Goal: Task Accomplishment & Management: Manage account settings

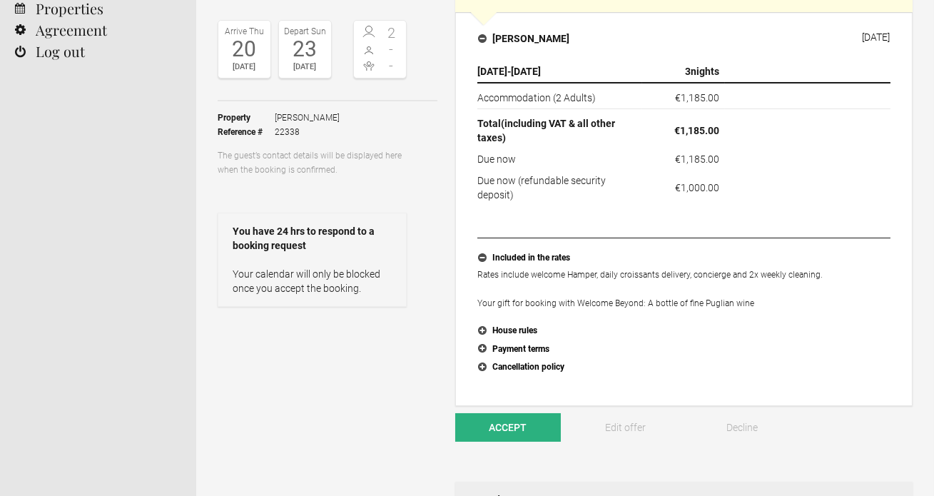
scroll to position [145, 0]
drag, startPoint x: 539, startPoint y: 422, endPoint x: 555, endPoint y: 251, distance: 172.0
click at [555, 251] on div "You have a new booking request You have 19:20h to accept, decline, or edit. Tru…" at bounding box center [683, 386] width 457 height 821
click at [677, 94] on flynt-currency "€1,185.00" at bounding box center [697, 97] width 44 height 11
click at [508, 437] on button "Accept" at bounding box center [508, 427] width 106 height 29
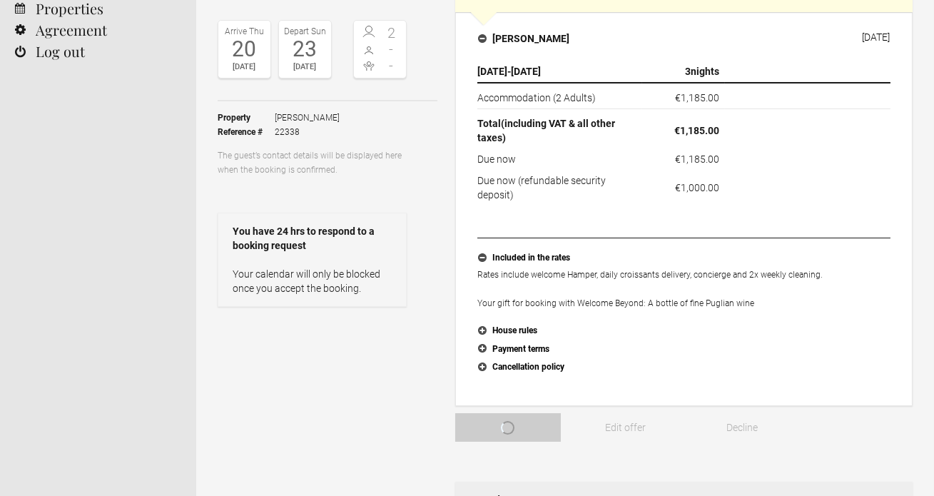
scroll to position [0, 0]
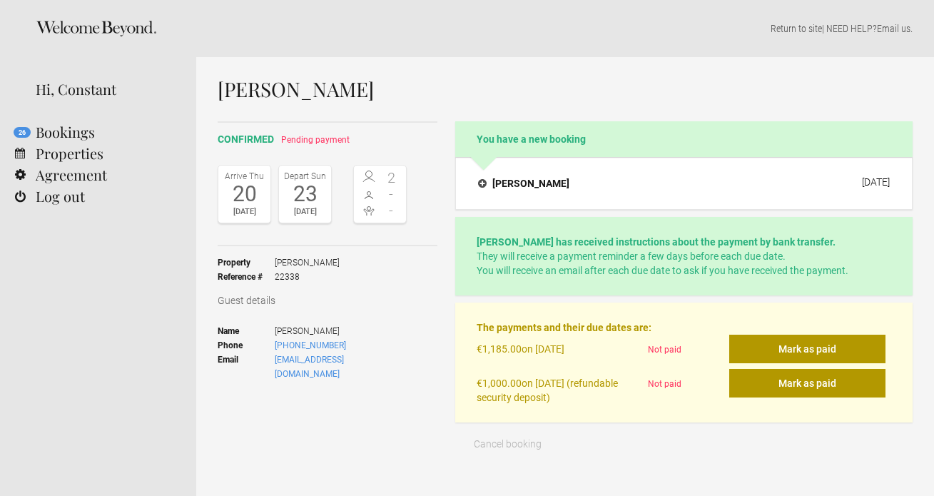
scroll to position [24, 0]
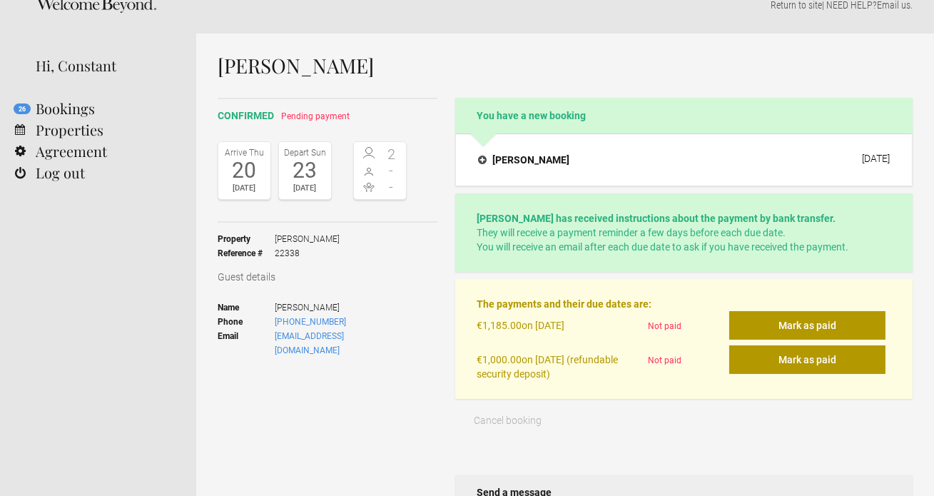
drag, startPoint x: 610, startPoint y: 325, endPoint x: 465, endPoint y: 325, distance: 145.6
click at [465, 325] on div "The payments and their due dates are: €1,185.00 on [DATE] Not paid [PERSON_NAME…" at bounding box center [683, 339] width 457 height 120
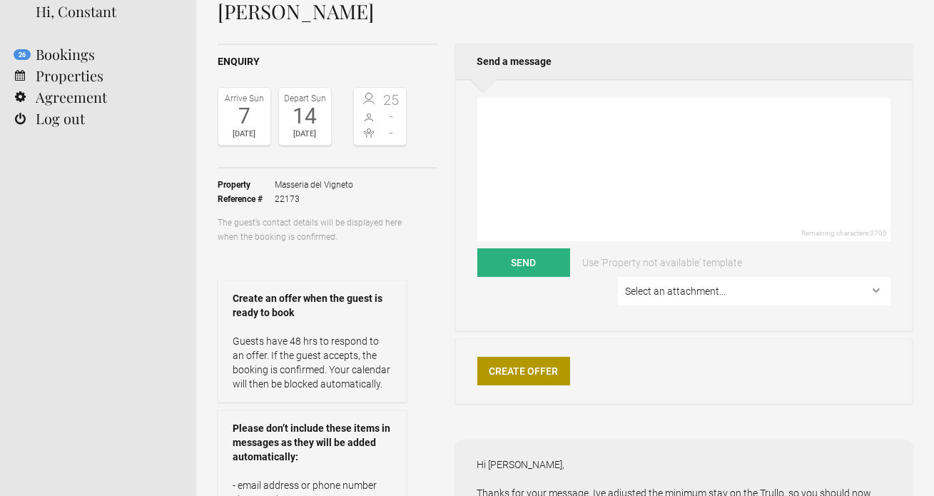
scroll to position [63, 0]
